Goal: Transaction & Acquisition: Purchase product/service

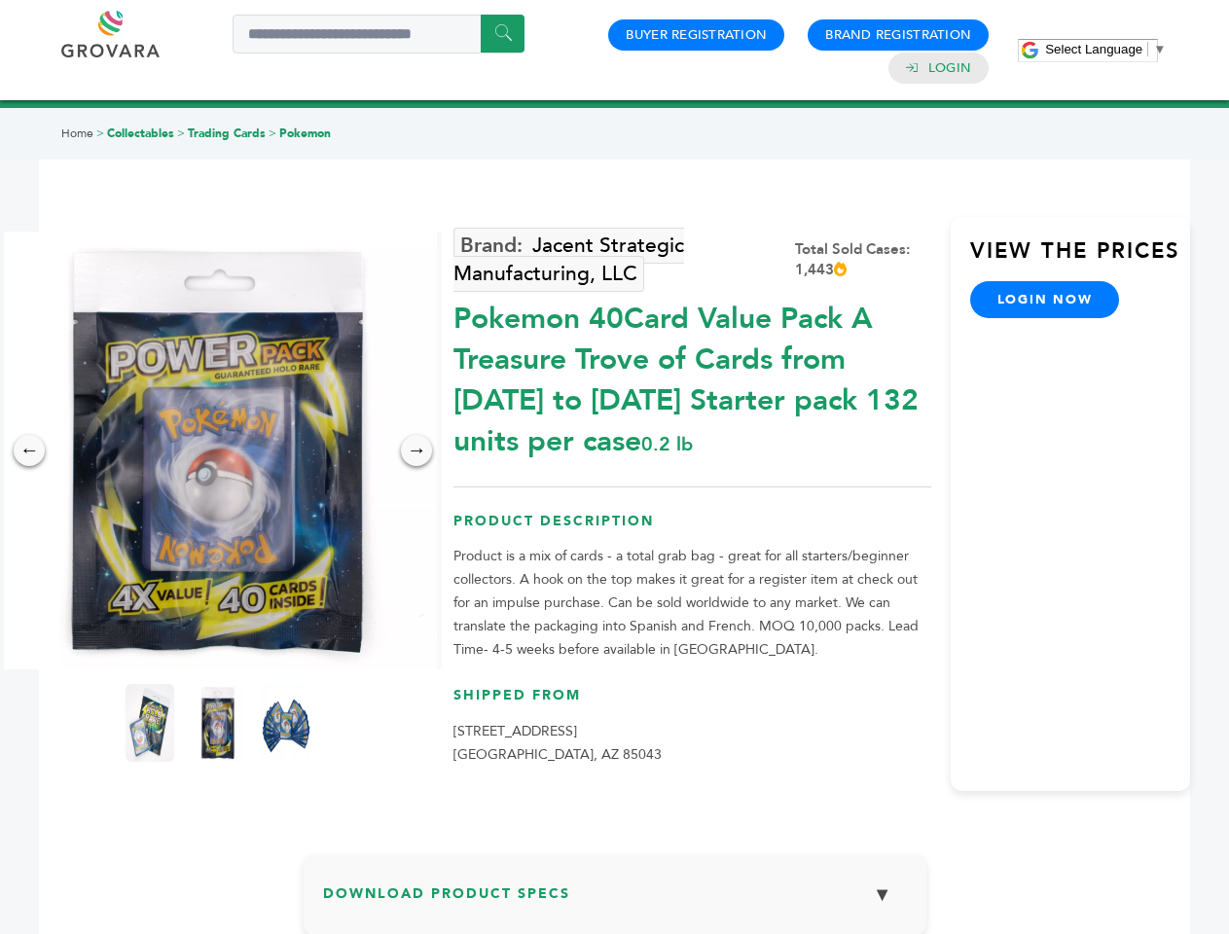
click at [1106, 49] on span "Select Language" at bounding box center [1093, 49] width 97 height 15
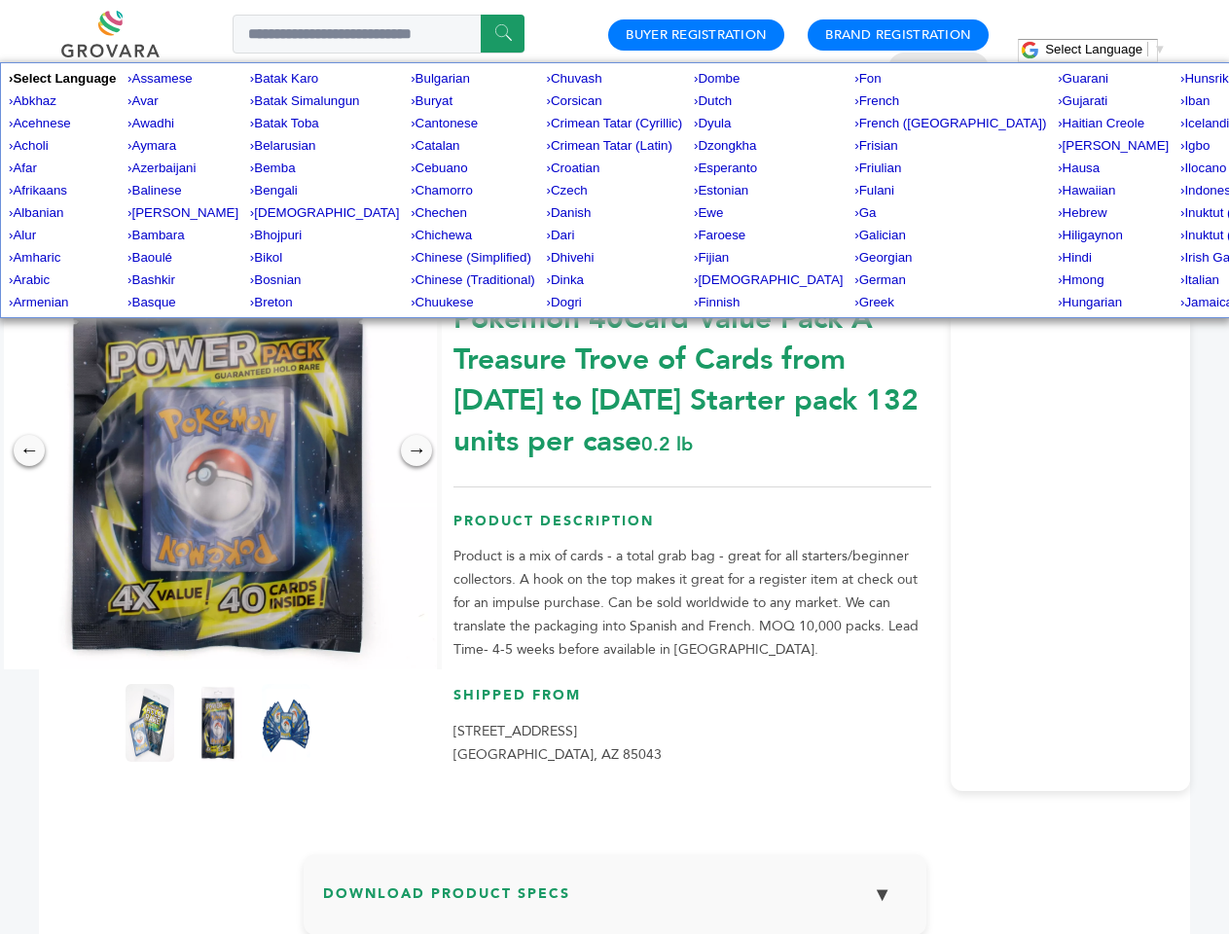
click at [218, 451] on img at bounding box center [218, 451] width 438 height 438
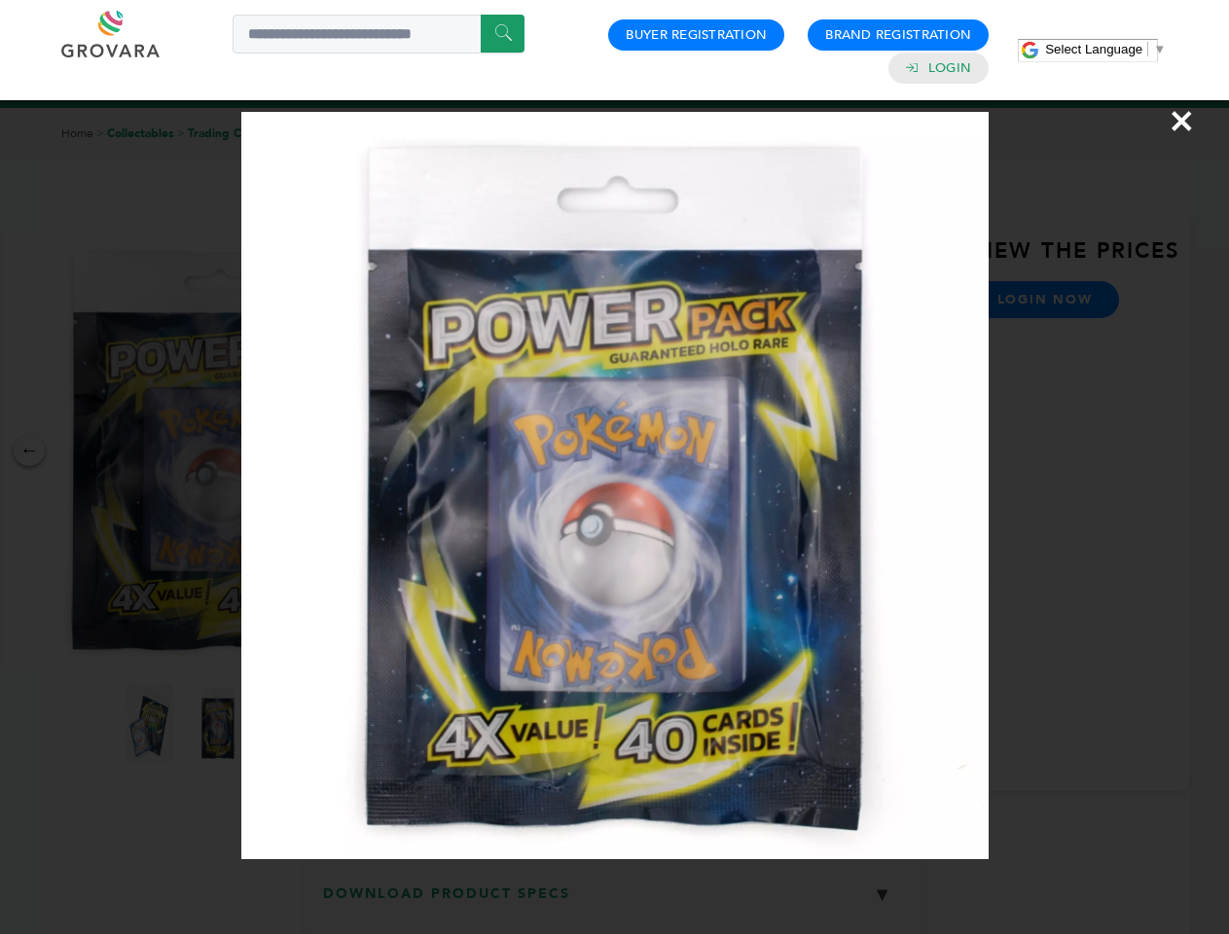
click at [29, 451] on div "×" at bounding box center [614, 467] width 1229 height 934
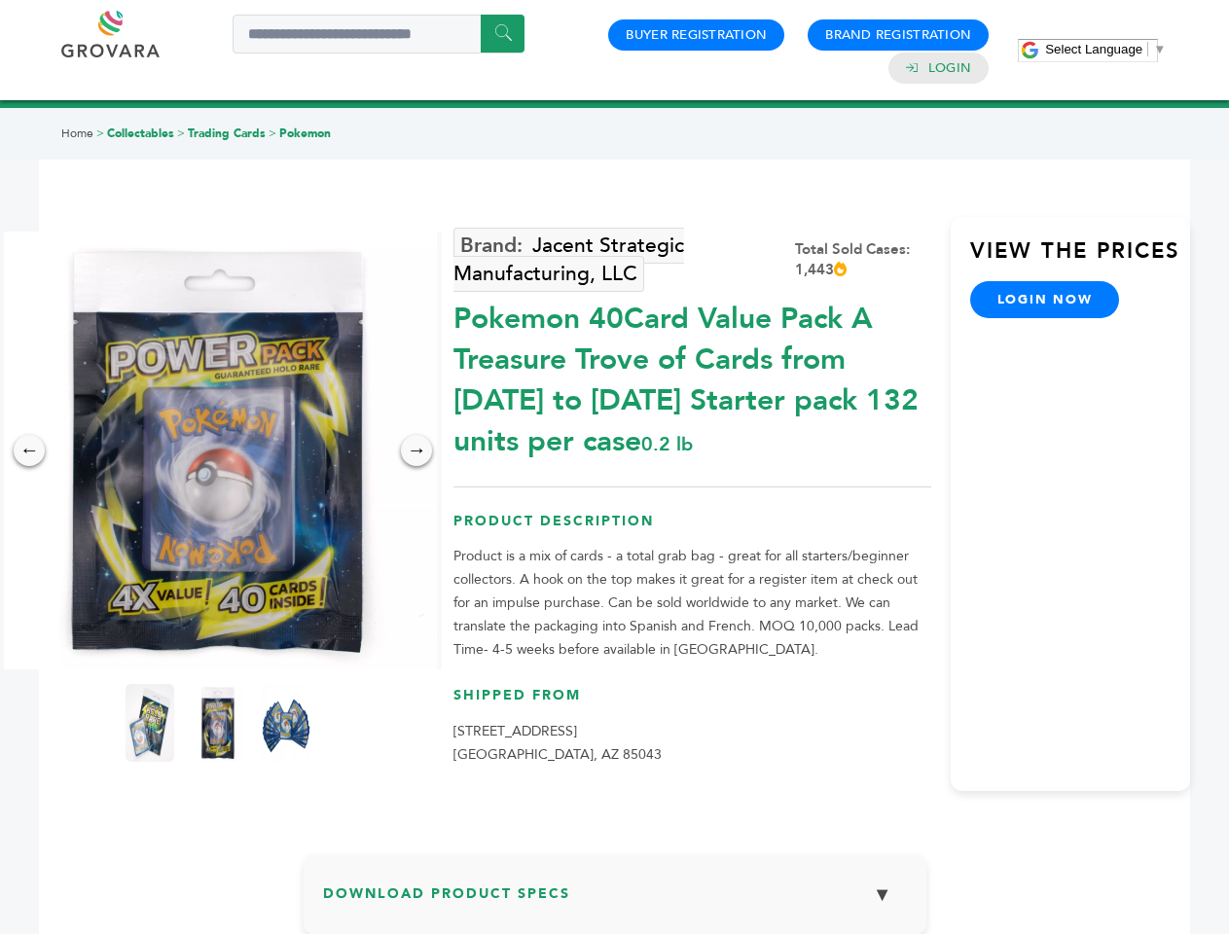
click at [417, 451] on div "→" at bounding box center [416, 450] width 31 height 31
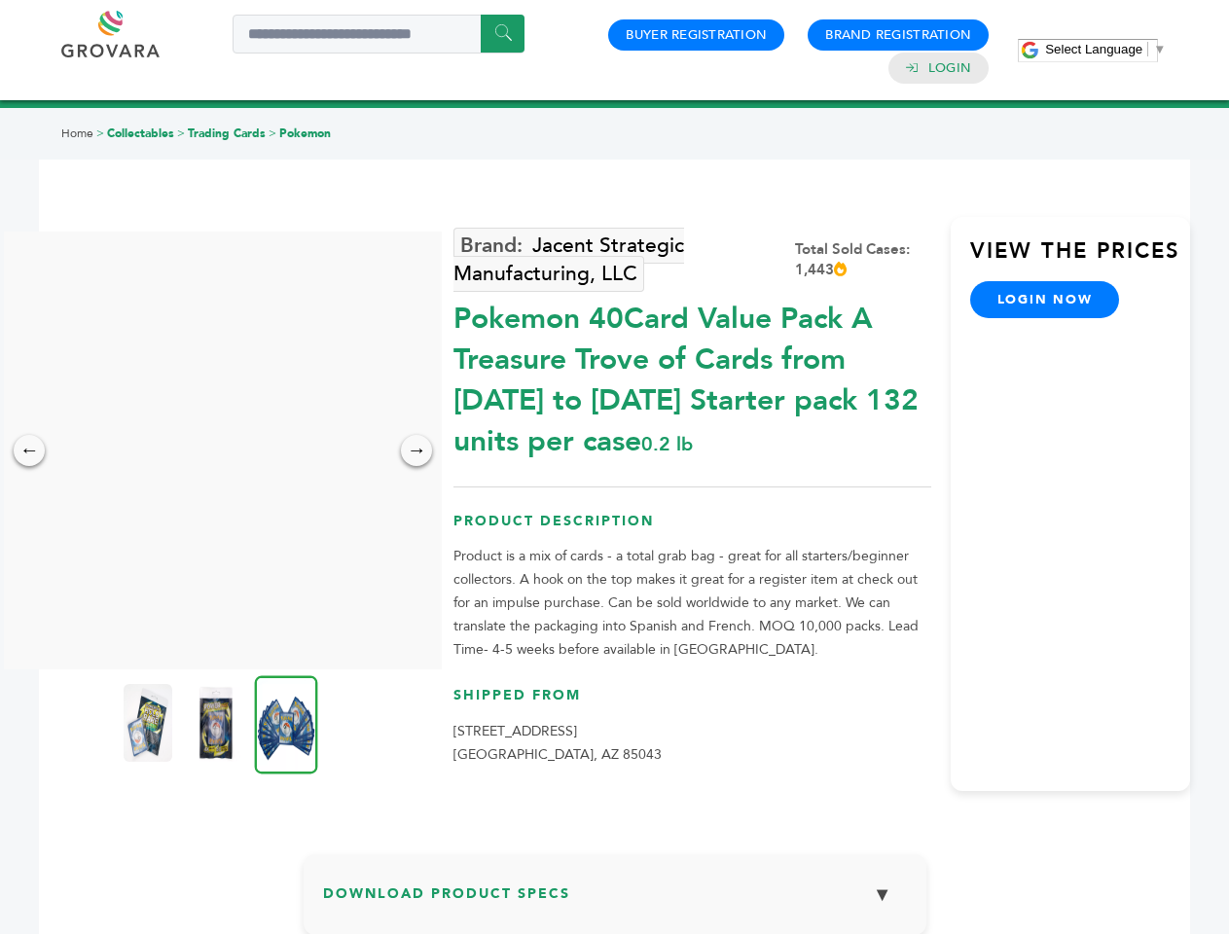
click at [150, 723] on img at bounding box center [148, 723] width 49 height 78
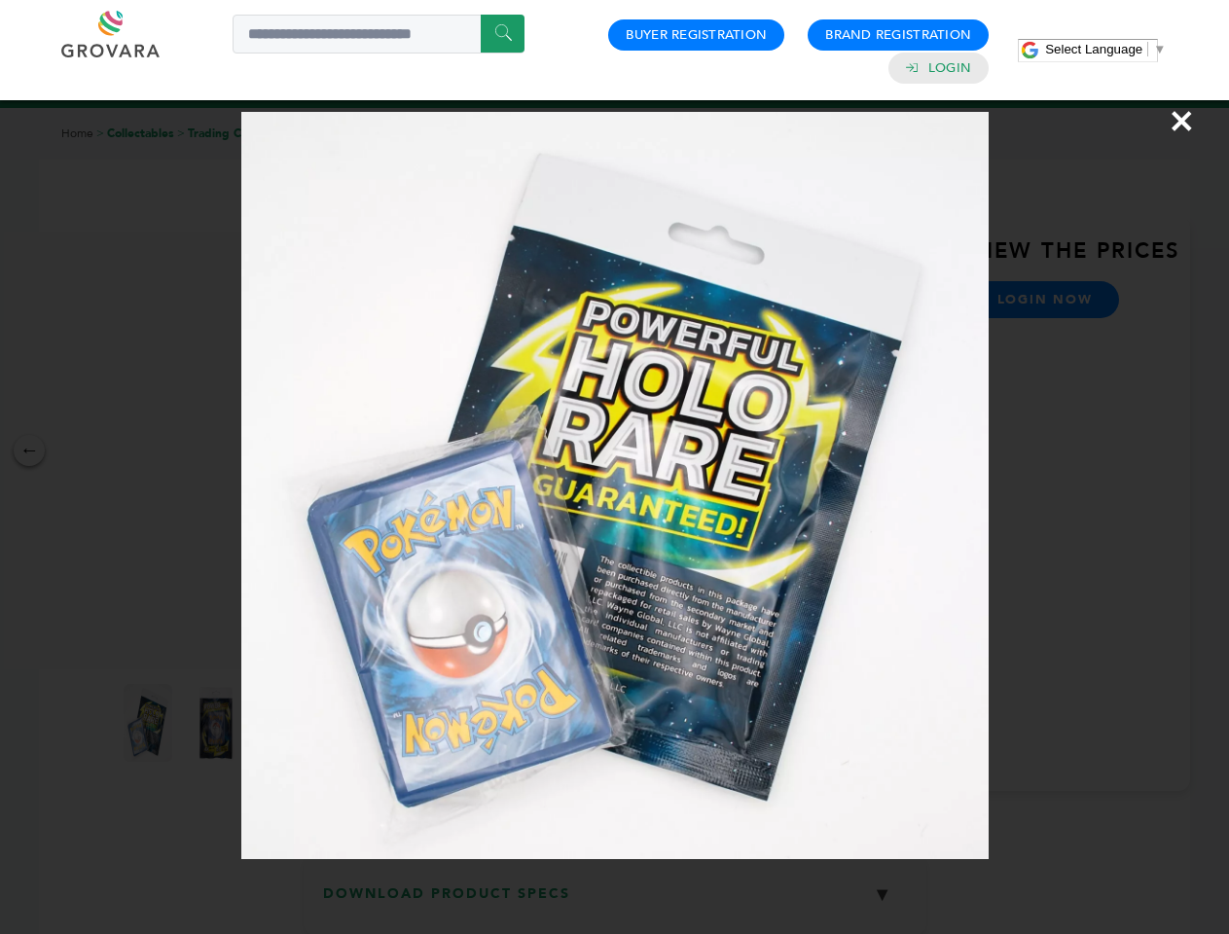
click at [218, 723] on div "×" at bounding box center [614, 467] width 1229 height 934
click at [286, 723] on img at bounding box center [286, 724] width 63 height 98
click at [615, 902] on div "×" at bounding box center [614, 467] width 1229 height 934
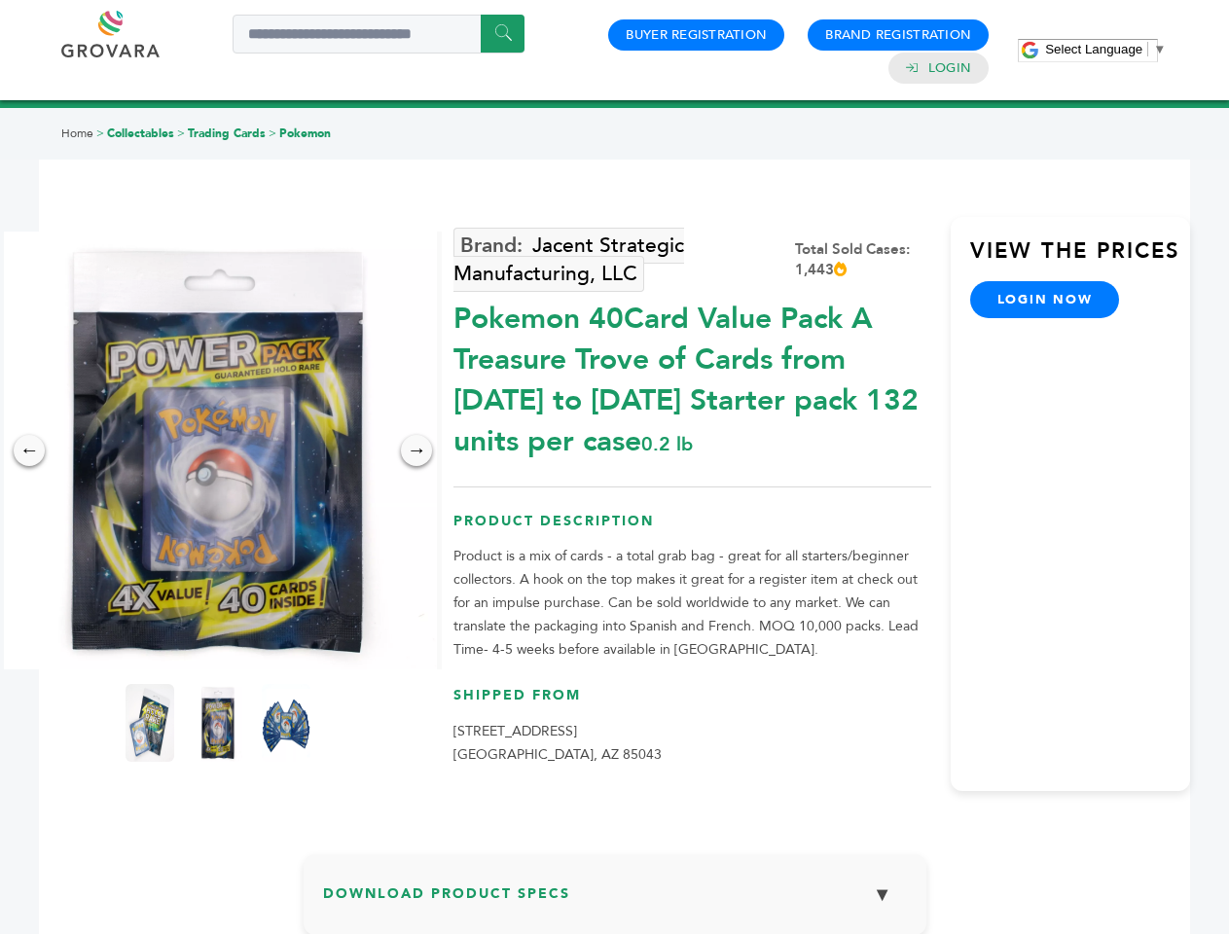
click at [1106, 49] on span "Select Language" at bounding box center [1093, 49] width 97 height 15
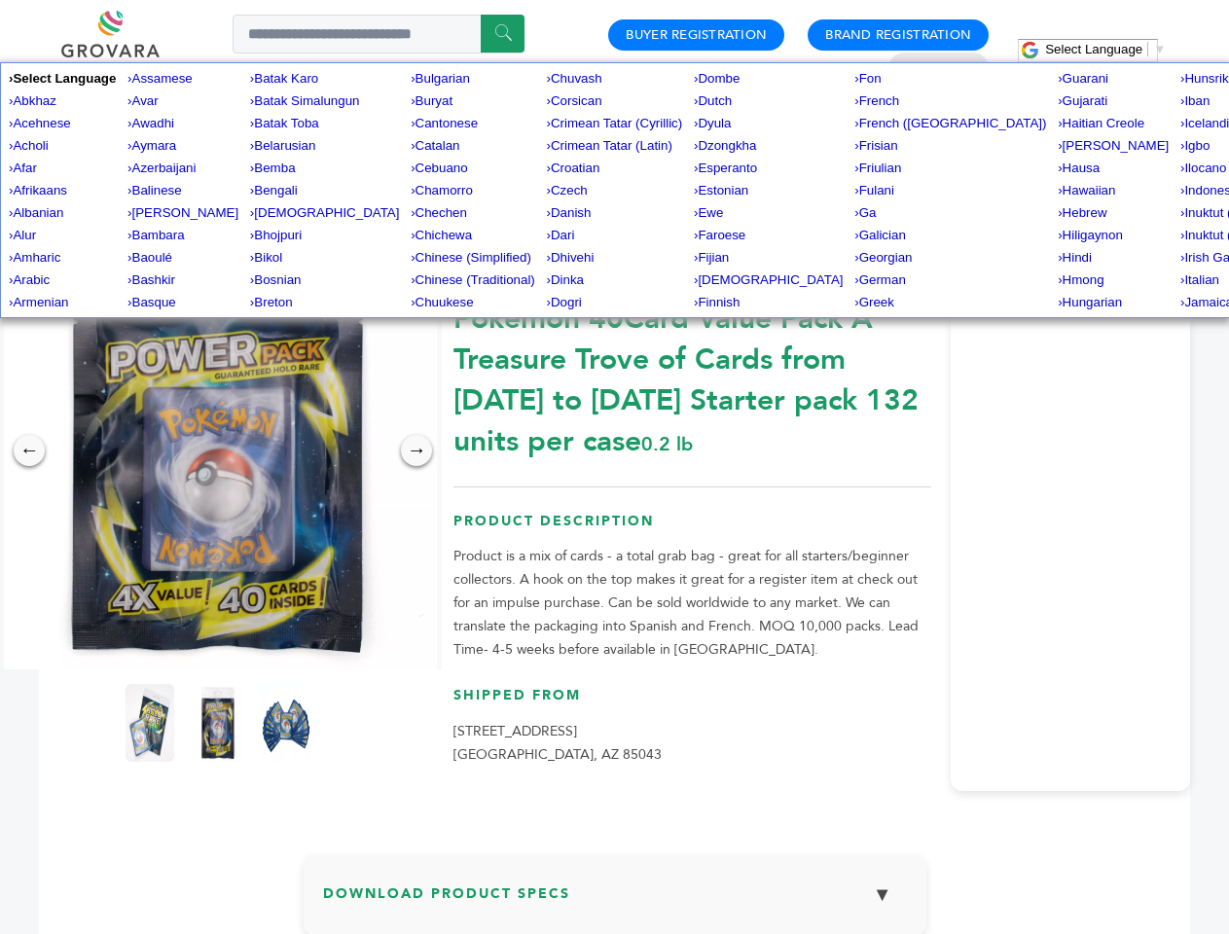
click at [218, 451] on img at bounding box center [218, 451] width 438 height 438
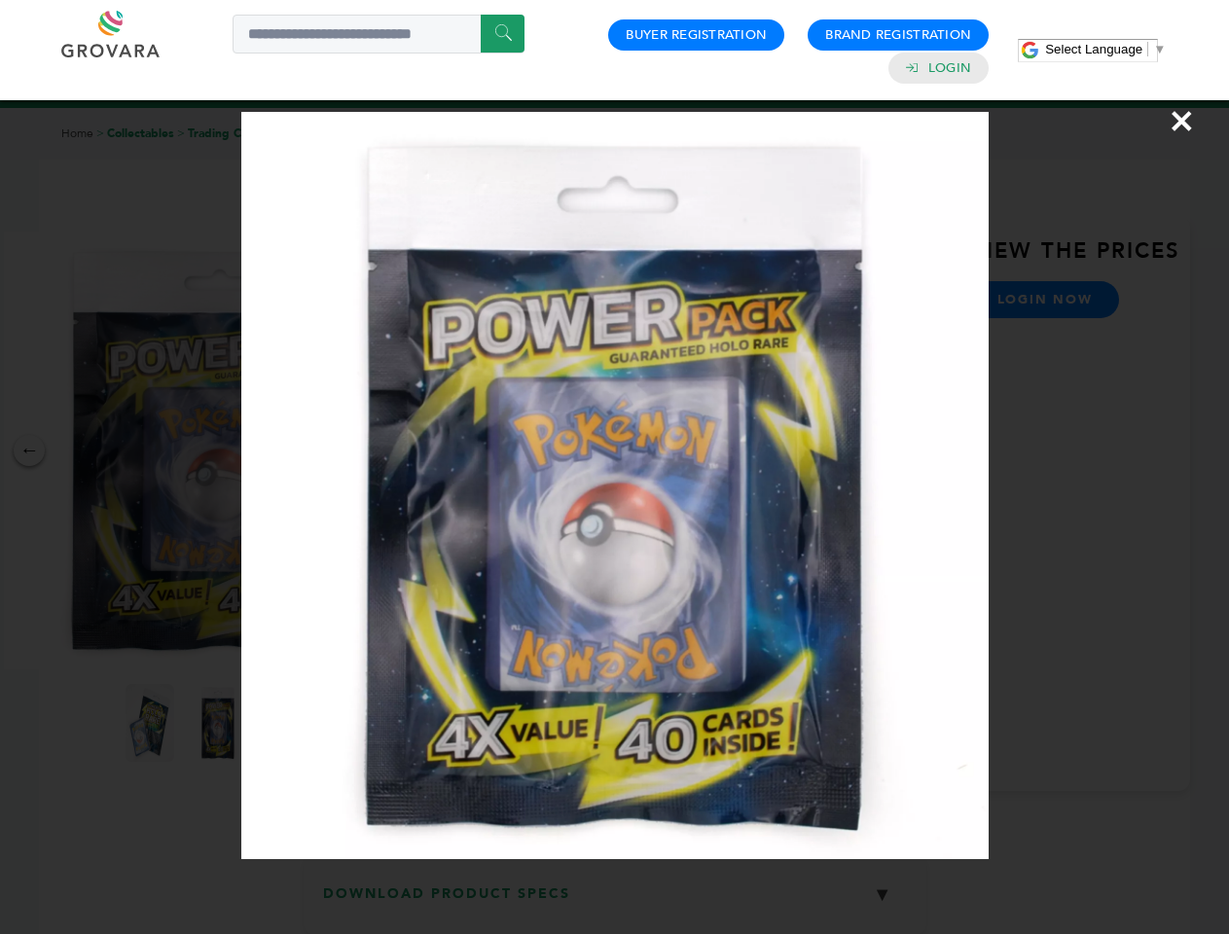
click at [29, 451] on div "×" at bounding box center [614, 467] width 1229 height 934
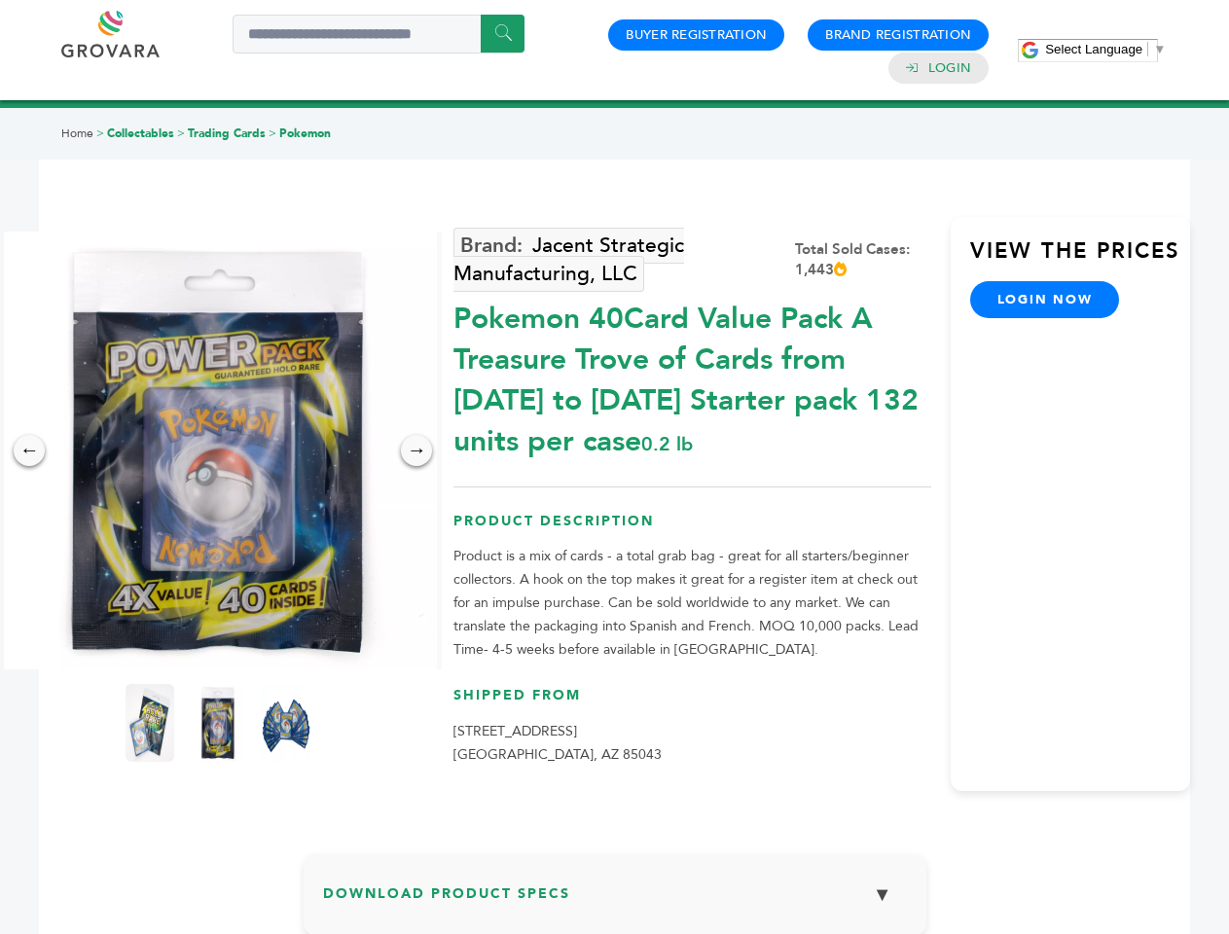
click at [417, 451] on div "→" at bounding box center [416, 450] width 31 height 31
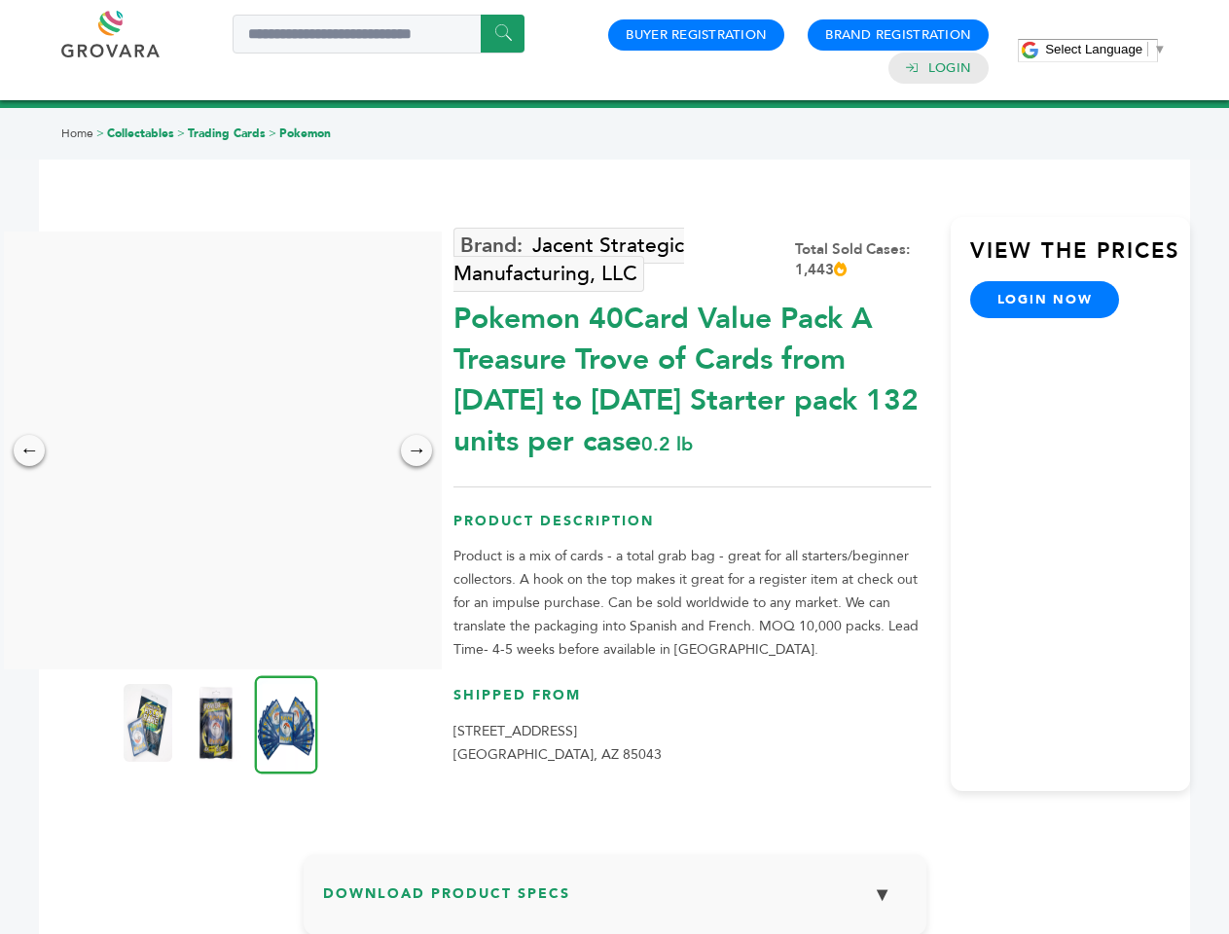
click at [150, 723] on img at bounding box center [148, 723] width 49 height 78
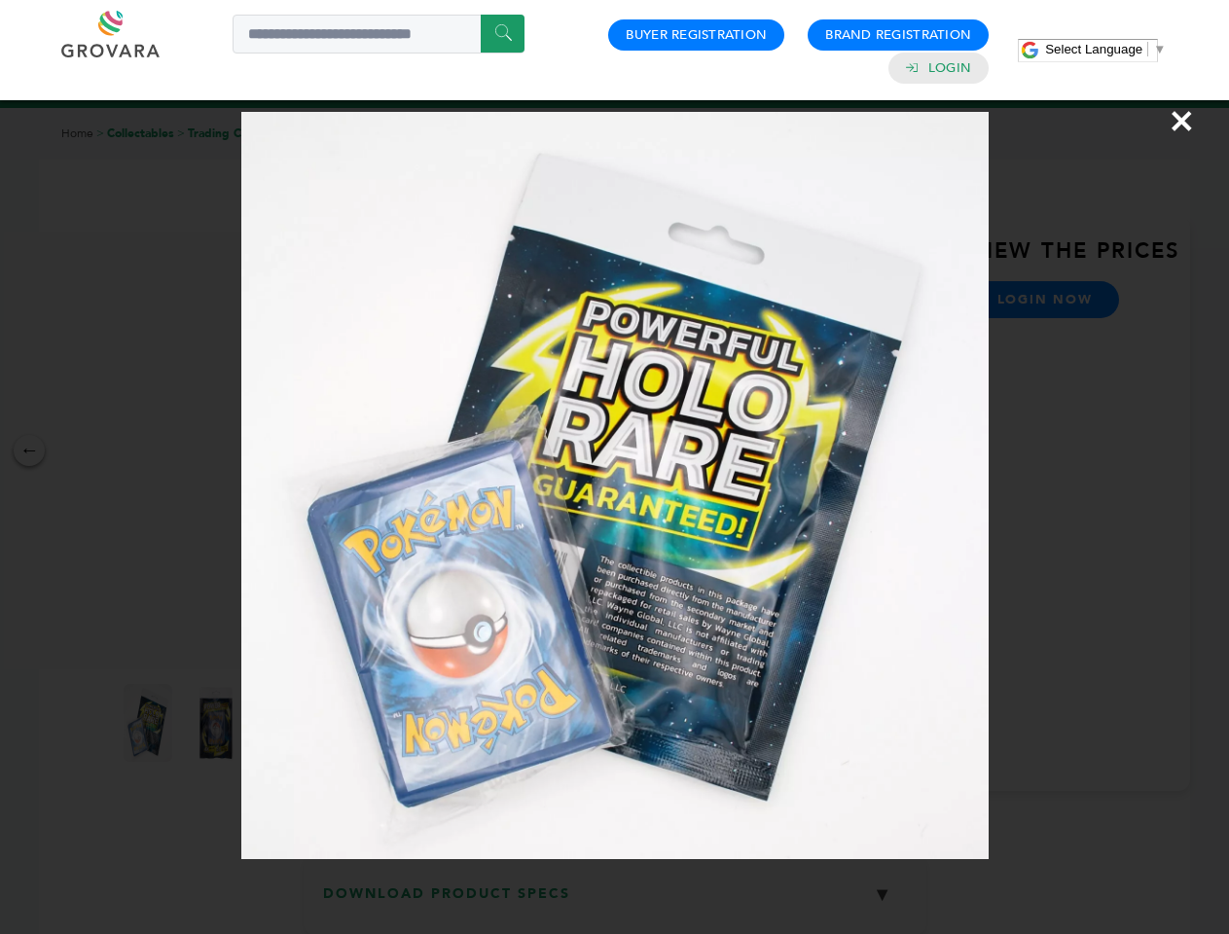
click at [218, 723] on div "×" at bounding box center [614, 467] width 1229 height 934
click at [286, 723] on img at bounding box center [286, 724] width 63 height 98
click at [615, 902] on div "×" at bounding box center [614, 467] width 1229 height 934
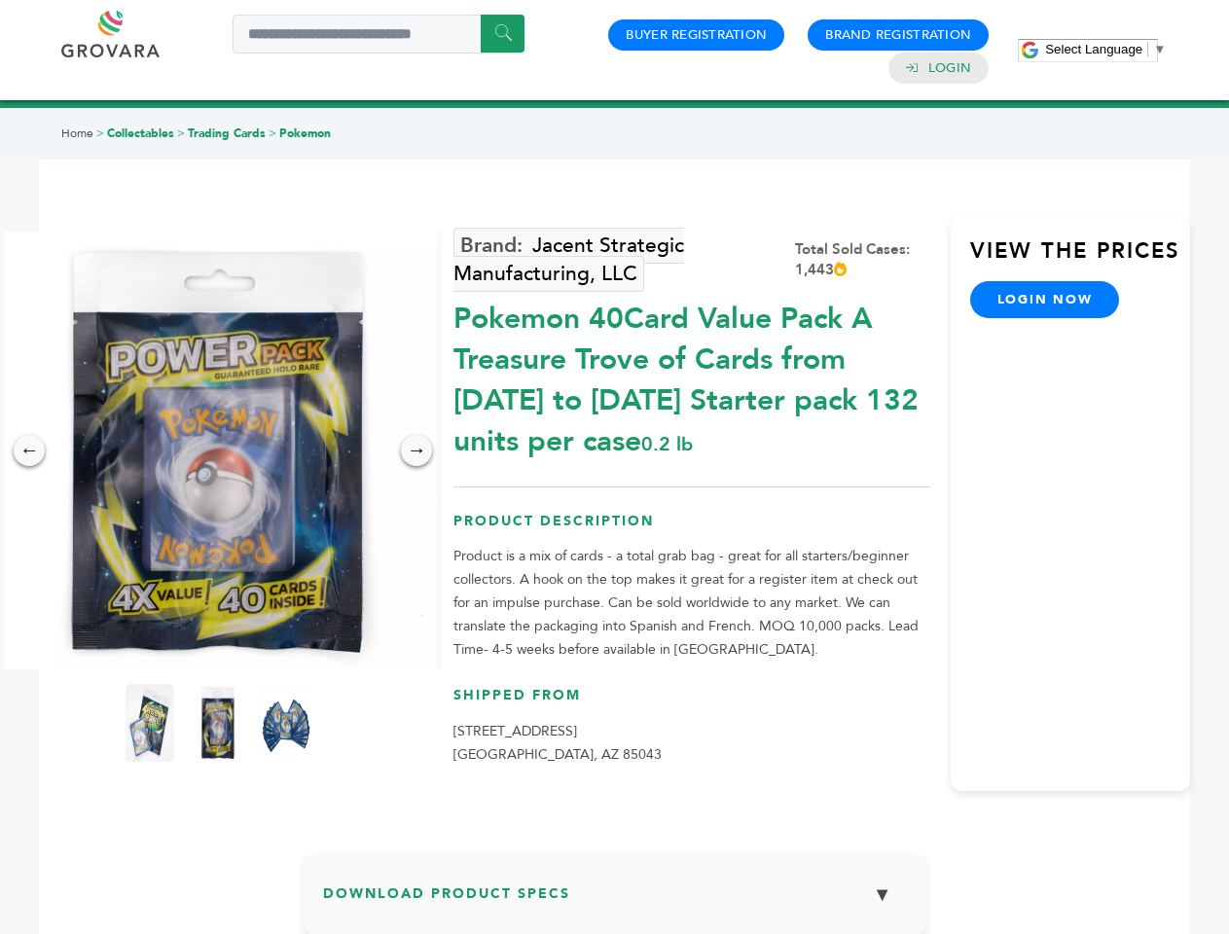
click at [1106, 49] on span "Select Language" at bounding box center [1093, 49] width 97 height 15
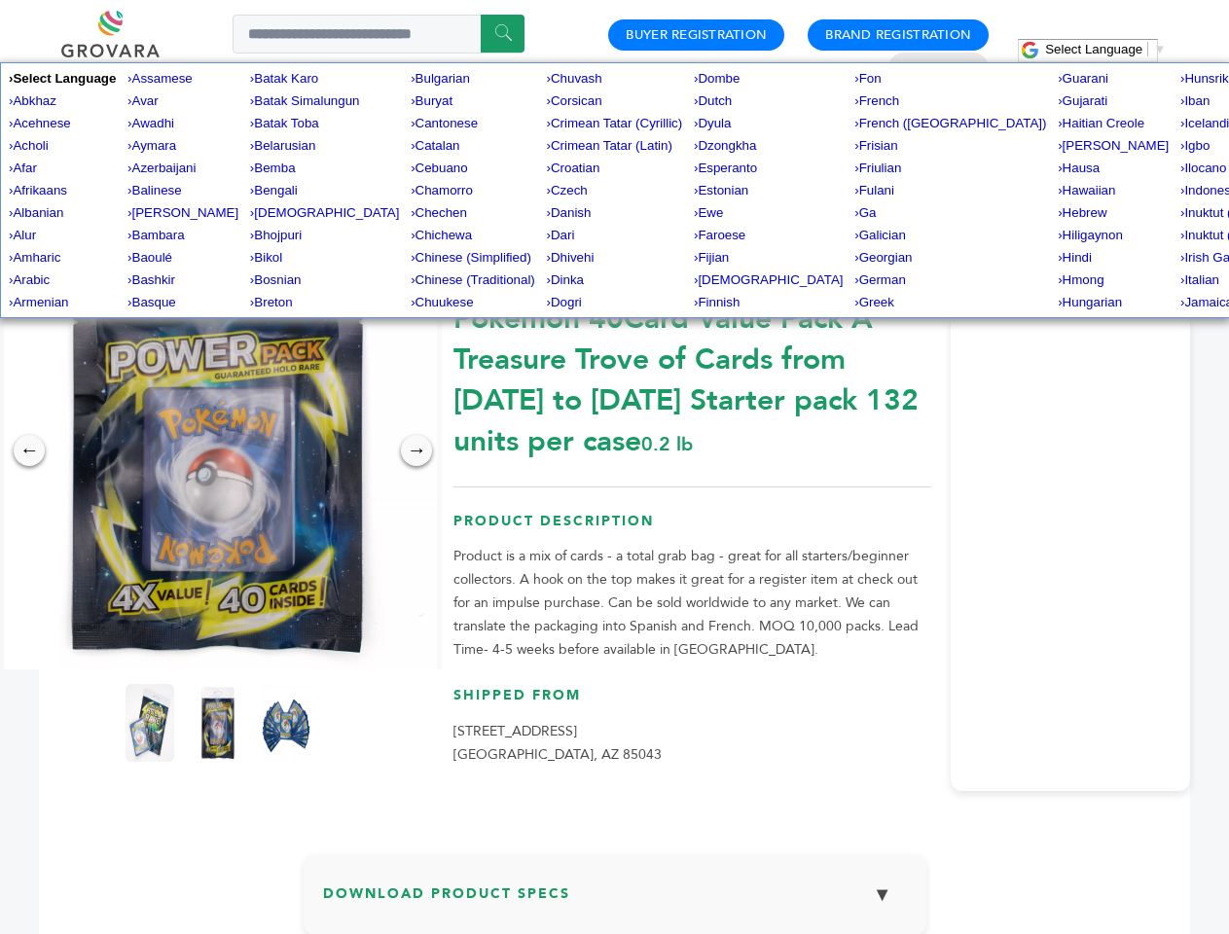
click at [218, 451] on img at bounding box center [218, 451] width 438 height 438
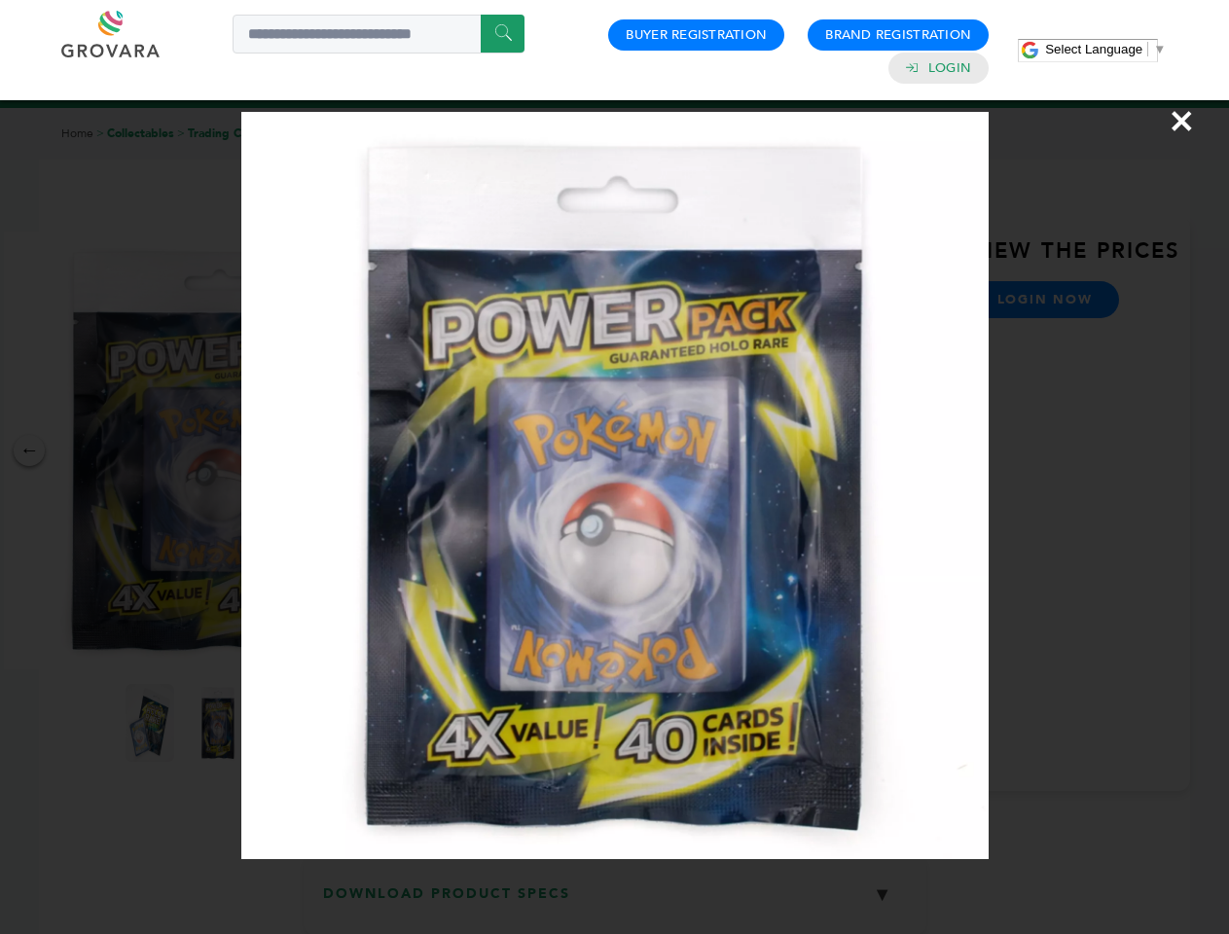
click at [29, 451] on div "×" at bounding box center [614, 467] width 1229 height 934
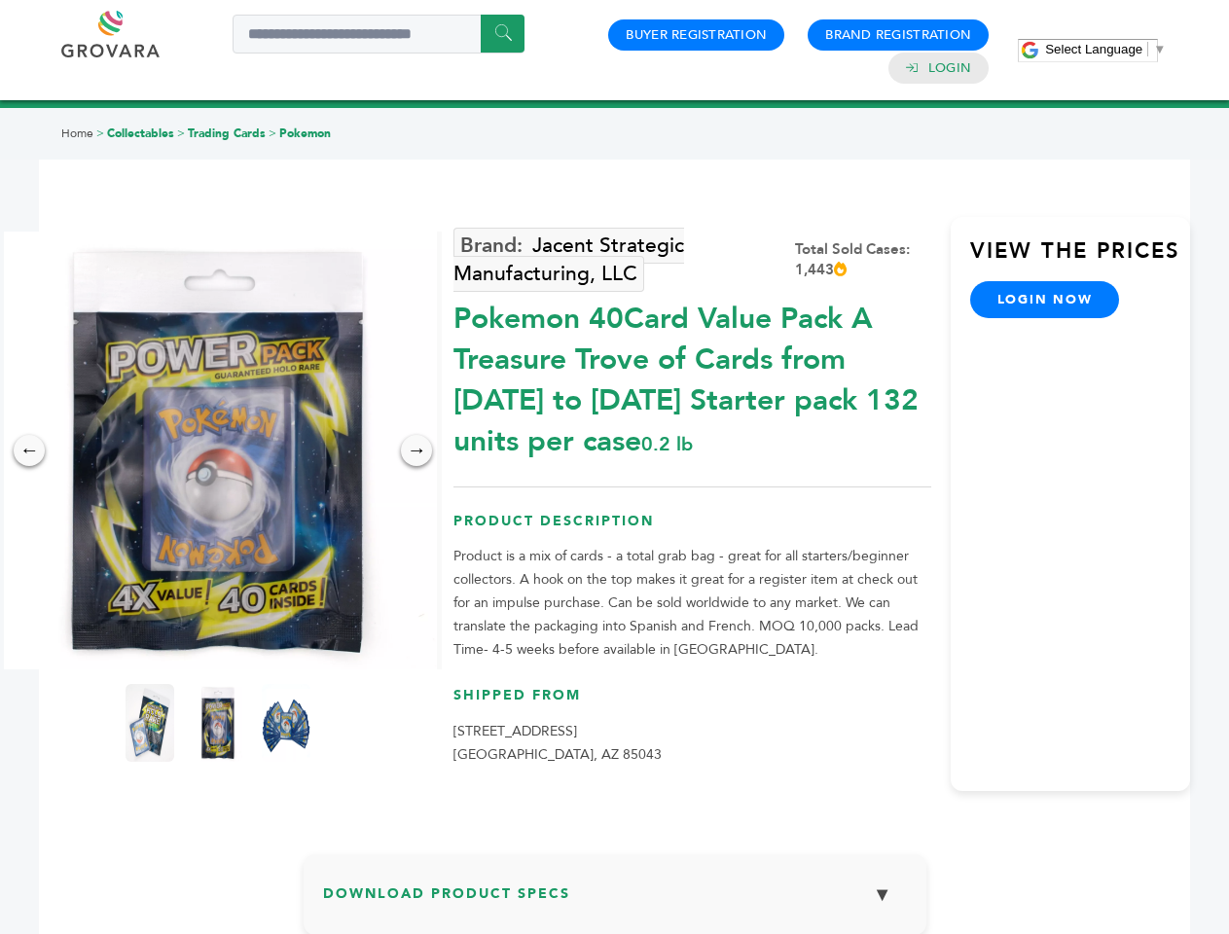
click at [417, 451] on div "→" at bounding box center [416, 450] width 31 height 31
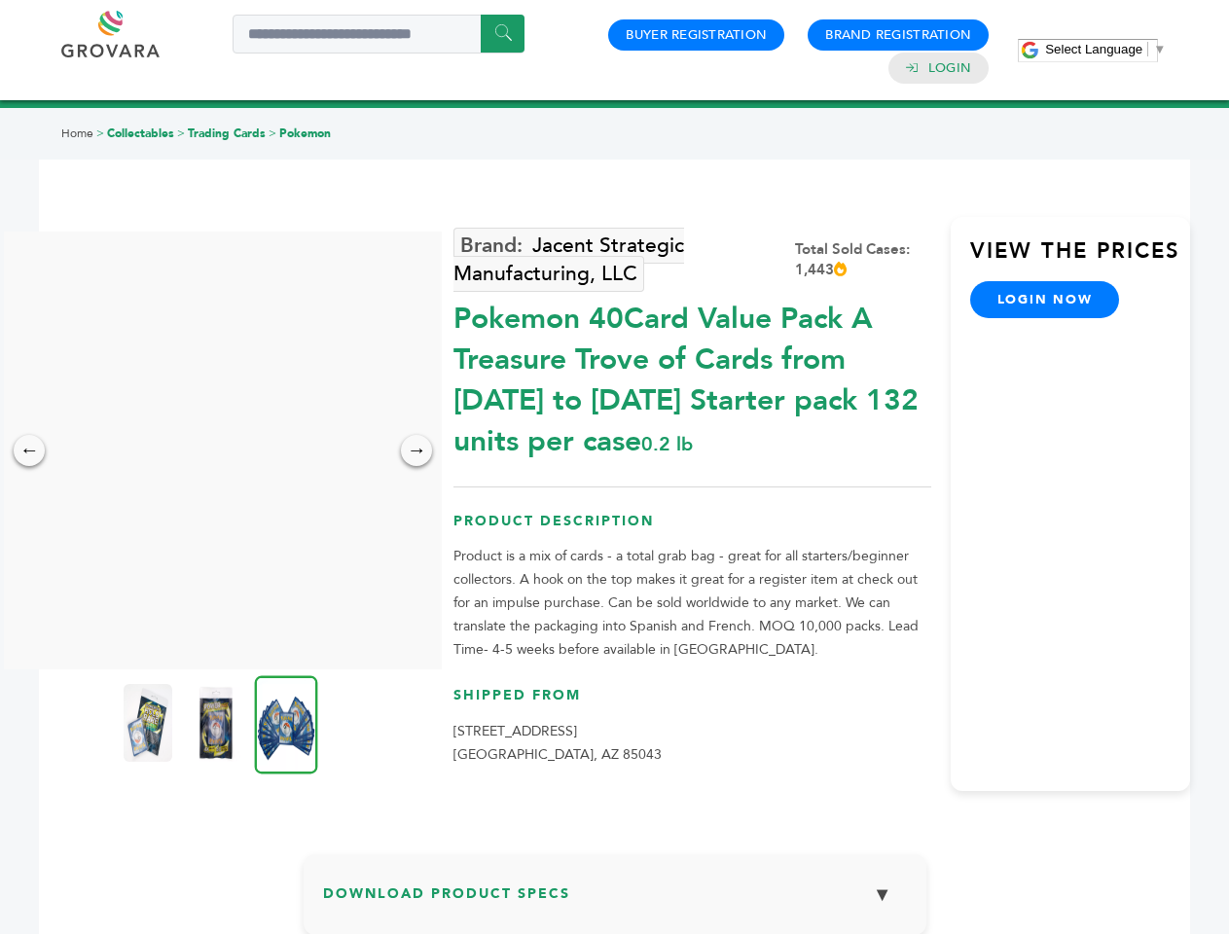
click at [150, 723] on img at bounding box center [148, 723] width 49 height 78
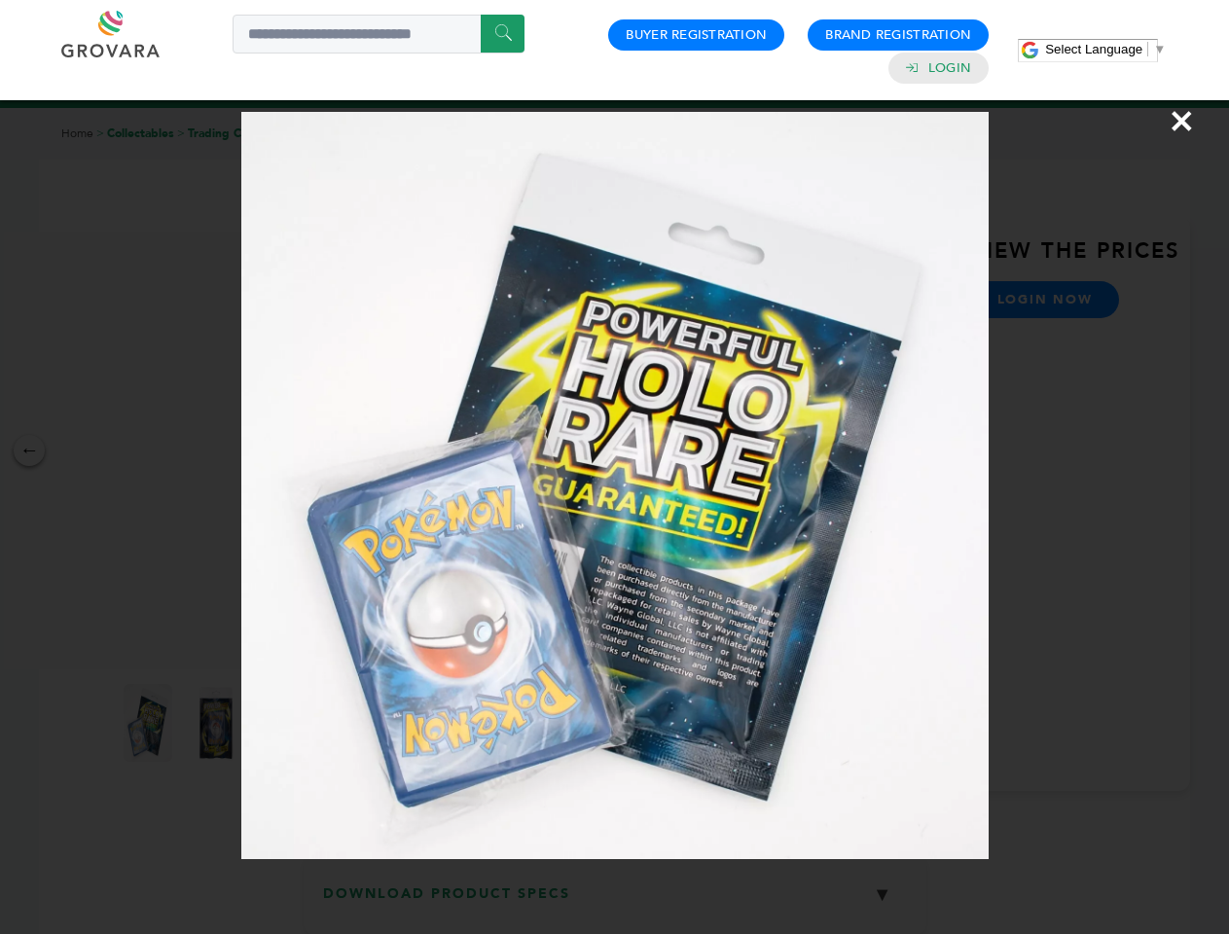
click at [218, 723] on div "×" at bounding box center [614, 467] width 1229 height 934
click at [286, 723] on img at bounding box center [286, 724] width 63 height 98
click at [615, 902] on div "×" at bounding box center [614, 467] width 1229 height 934
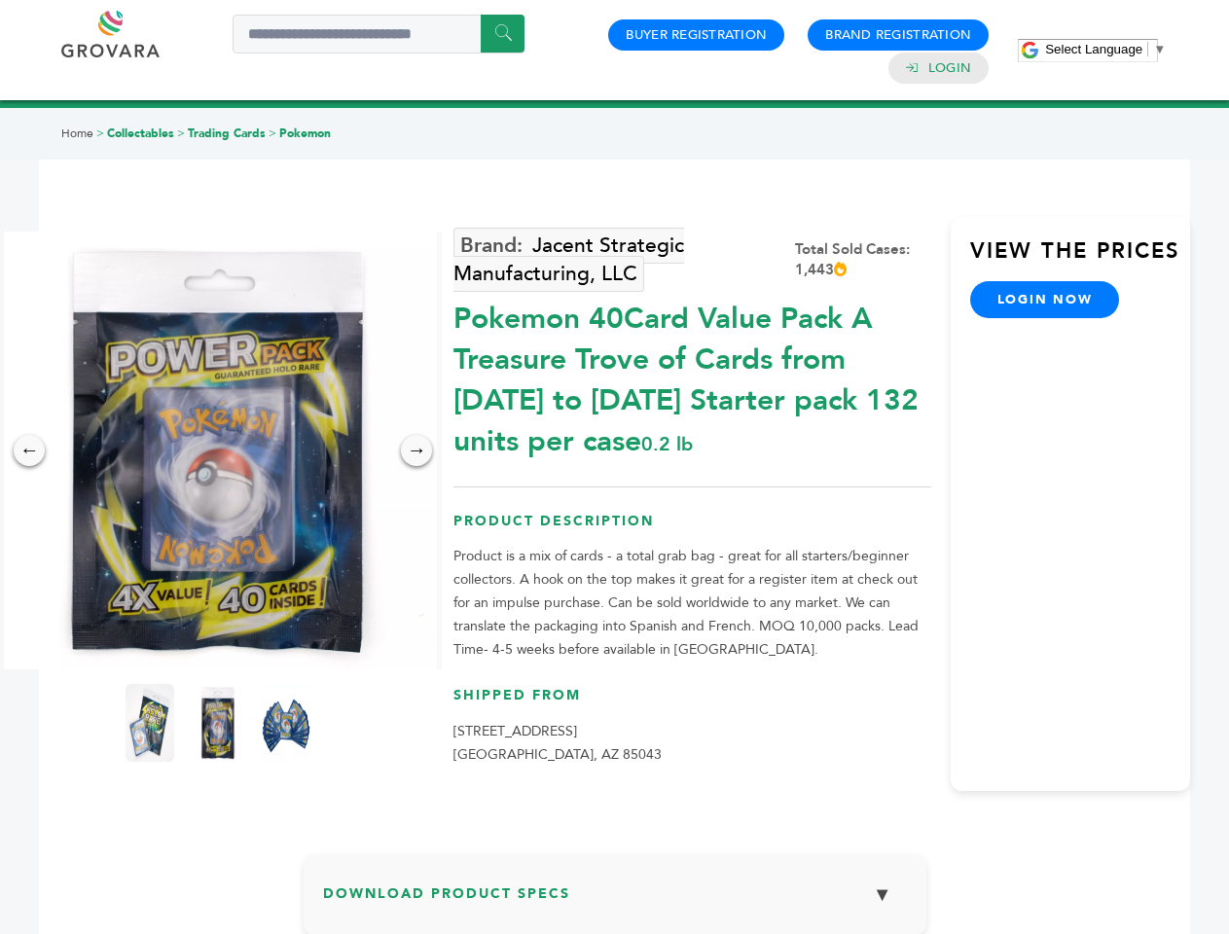
click at [1106, 49] on span "Select Language" at bounding box center [1093, 49] width 97 height 15
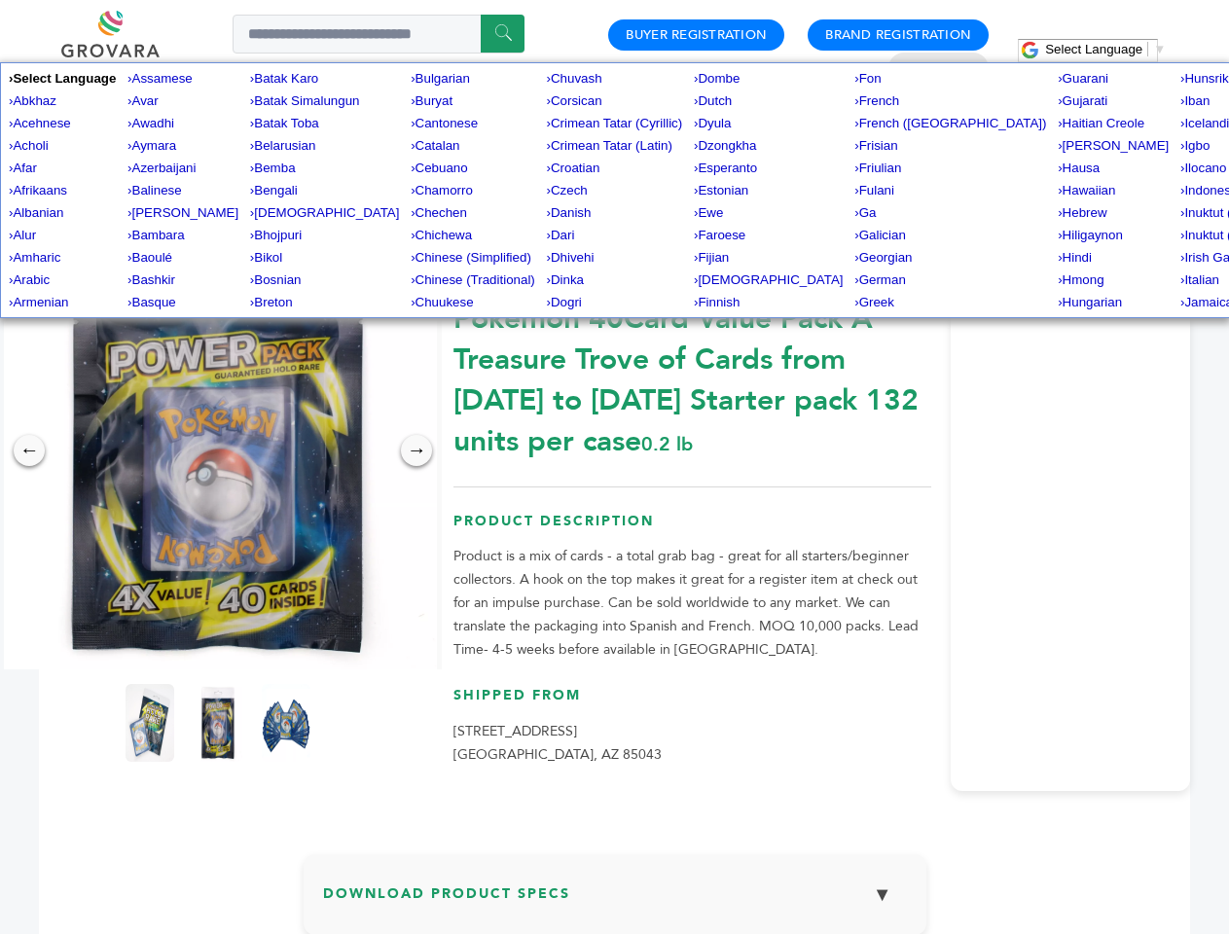
click at [218, 451] on img at bounding box center [218, 451] width 438 height 438
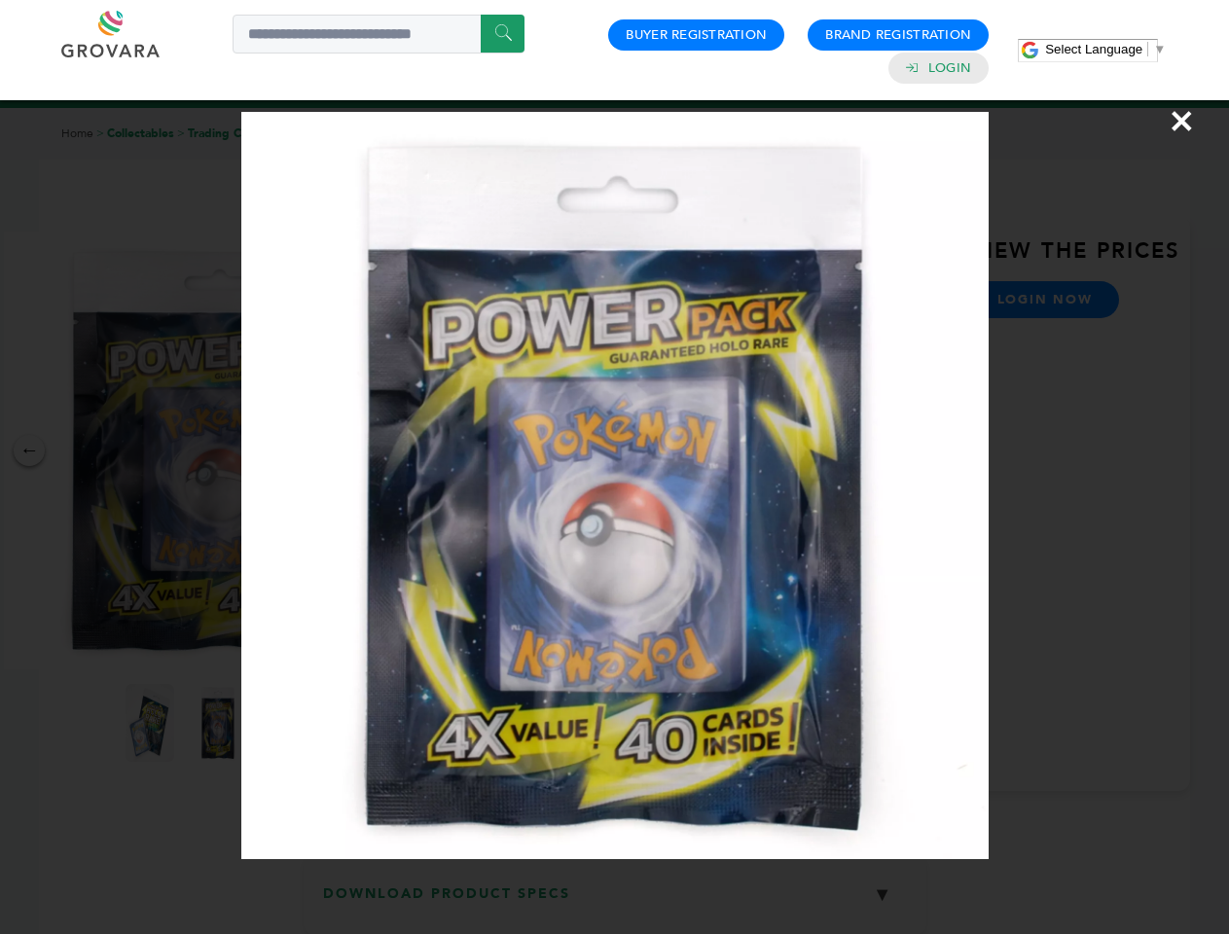
click at [29, 451] on div "×" at bounding box center [614, 467] width 1229 height 934
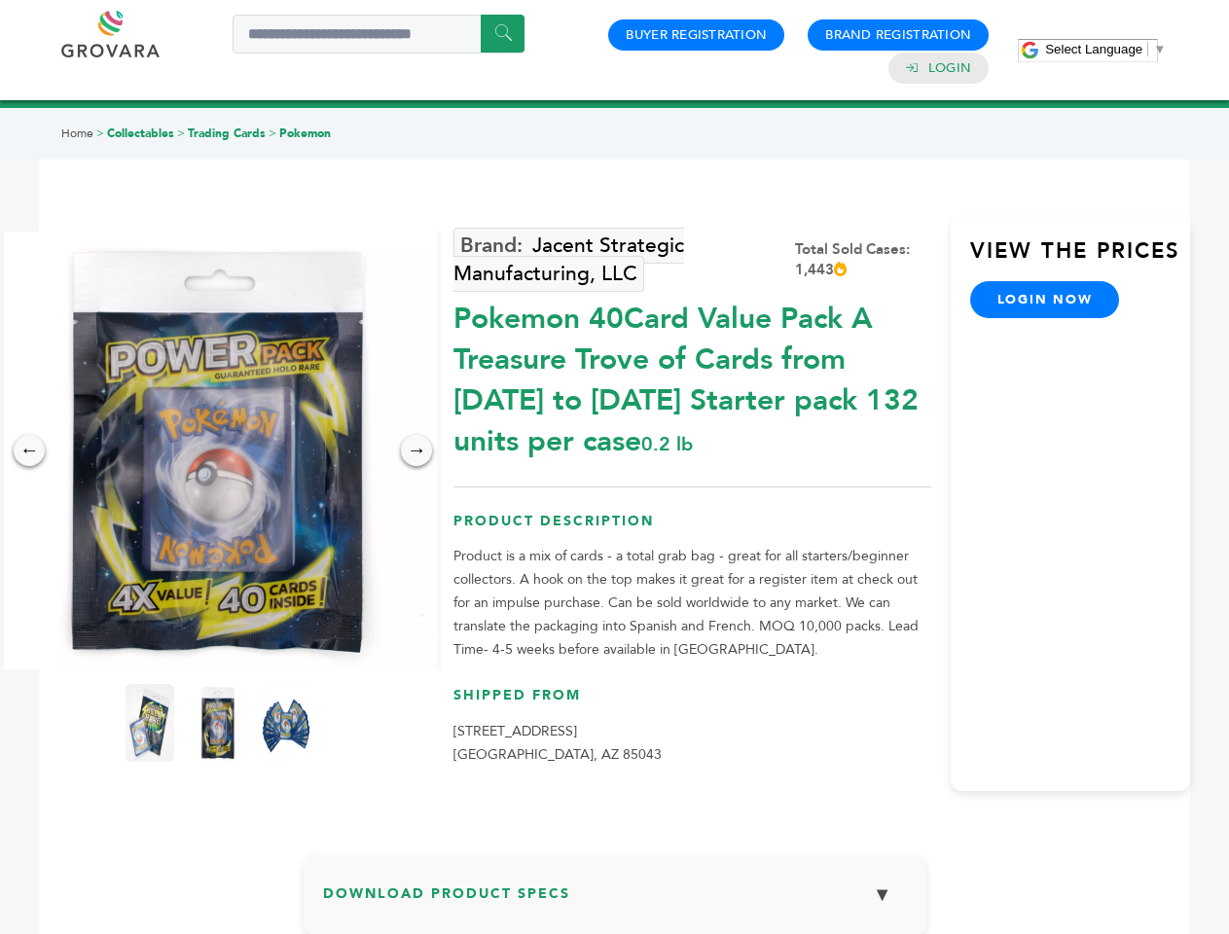
click at [417, 451] on div "→" at bounding box center [416, 450] width 31 height 31
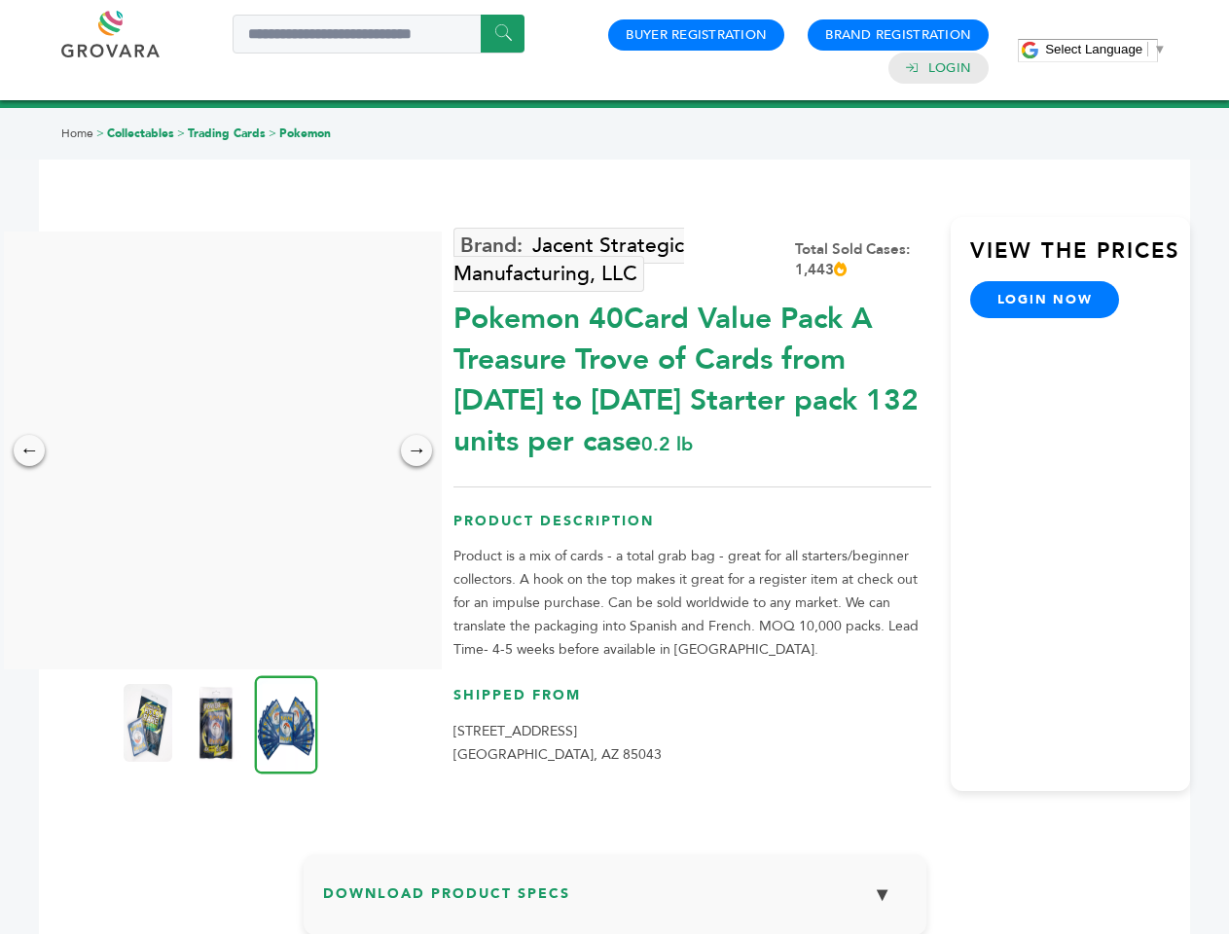
click at [150, 723] on img at bounding box center [148, 723] width 49 height 78
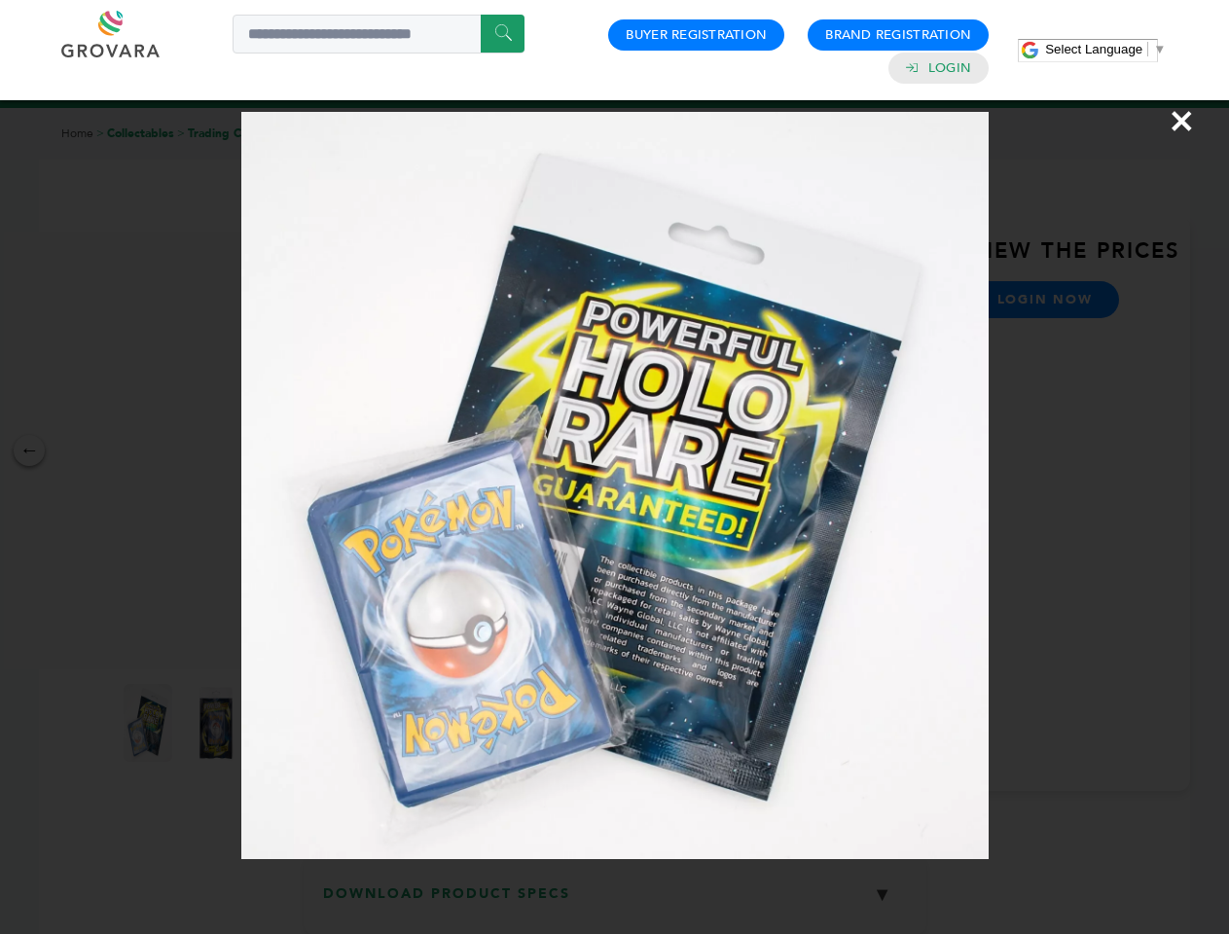
click at [218, 723] on div "×" at bounding box center [614, 467] width 1229 height 934
click at [286, 723] on img at bounding box center [286, 724] width 63 height 98
click at [615, 902] on div "×" at bounding box center [614, 467] width 1229 height 934
